Goal: Task Accomplishment & Management: Manage account settings

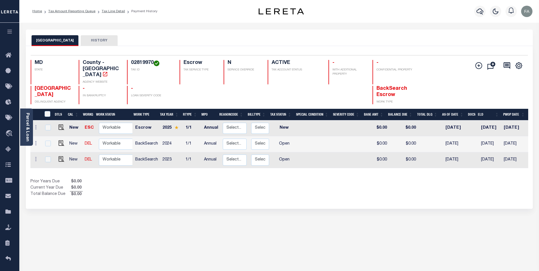
click at [121, 123] on select "Non Workable Workable" at bounding box center [116, 128] width 34 height 11
checkbox input "true"
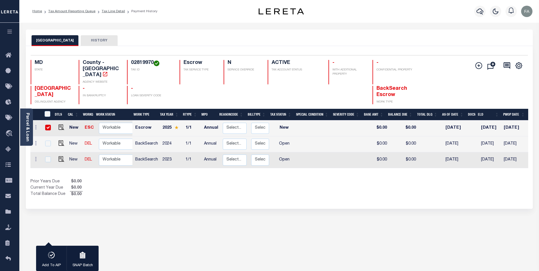
click at [121, 123] on select "Non Workable Workable" at bounding box center [116, 128] width 34 height 11
checkbox input "false"
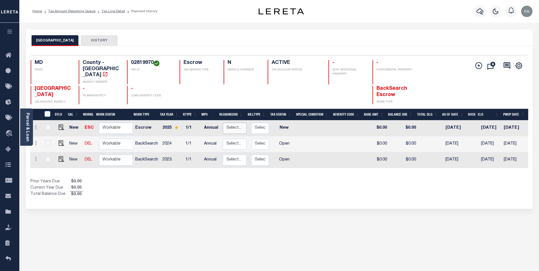
click at [232, 123] on select "Select... Payment Reversal Taxable Value Change Assessment Change Occupancy Tax…" at bounding box center [235, 128] width 24 height 11
checkbox input "true"
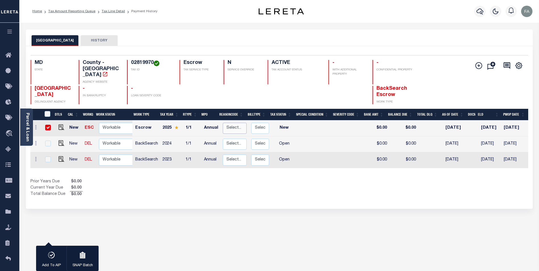
click at [236, 123] on select "Select... Payment Reversal Taxable Value Change Assessment Change Occupancy Tax…" at bounding box center [235, 128] width 24 height 11
checkbox input "false"
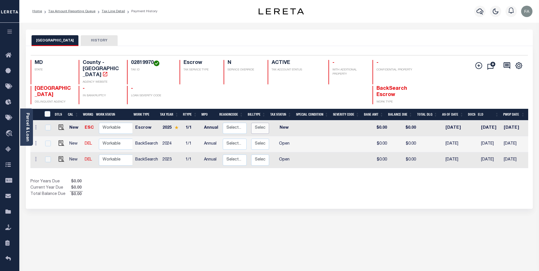
click at [255, 124] on select "Select... Regular Delinquent Supplemental Corrected/Adjusted Bill - Re-Report C…" at bounding box center [260, 128] width 18 height 11
checkbox input "true"
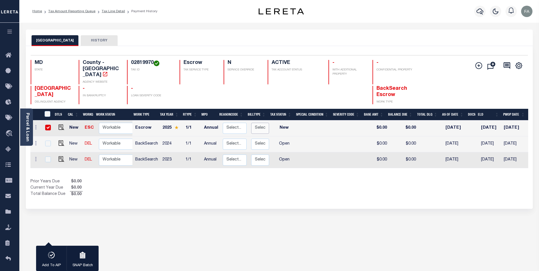
click at [257, 123] on select "Select... Regular Delinquent Supplemental Corrected/Adjusted Bill - Re-Report C…" at bounding box center [260, 128] width 18 height 11
checkbox input "false"
